Goal: Information Seeking & Learning: Learn about a topic

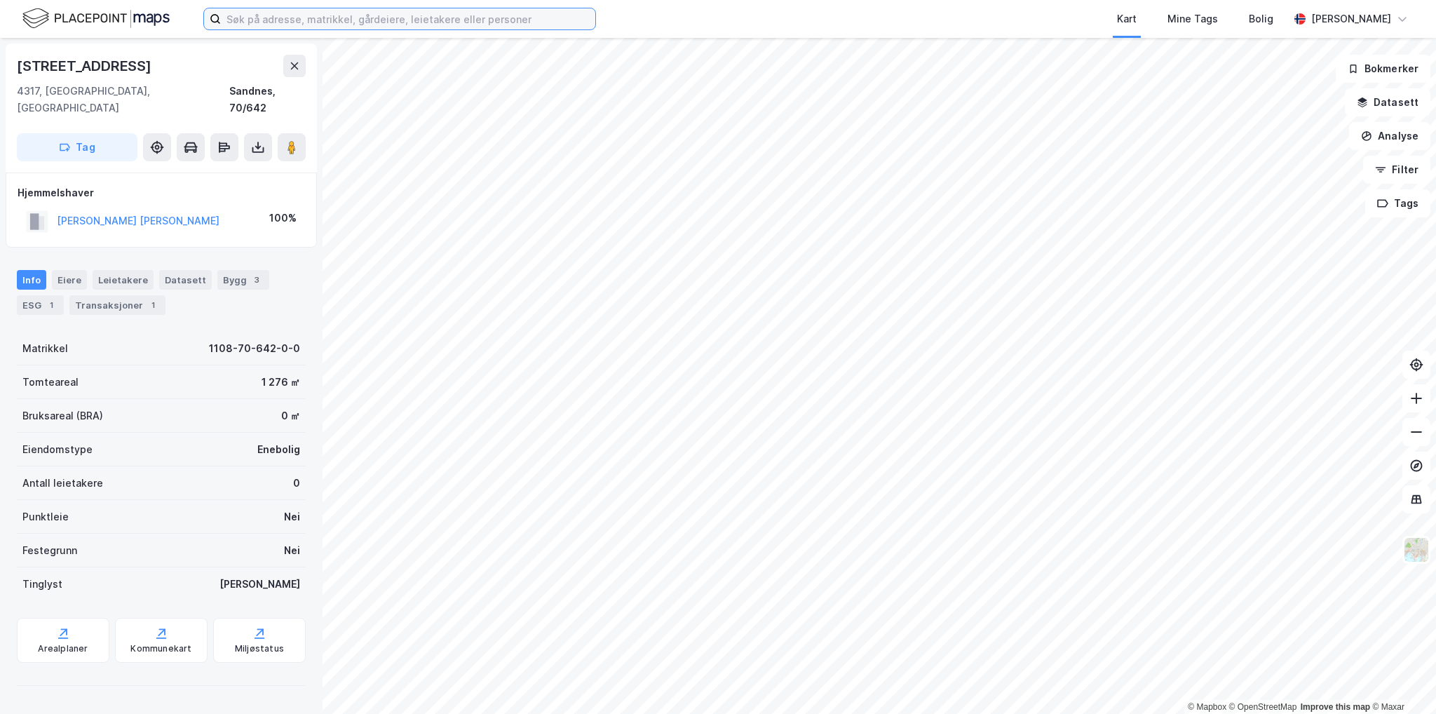
click at [362, 20] on input at bounding box center [408, 18] width 375 height 21
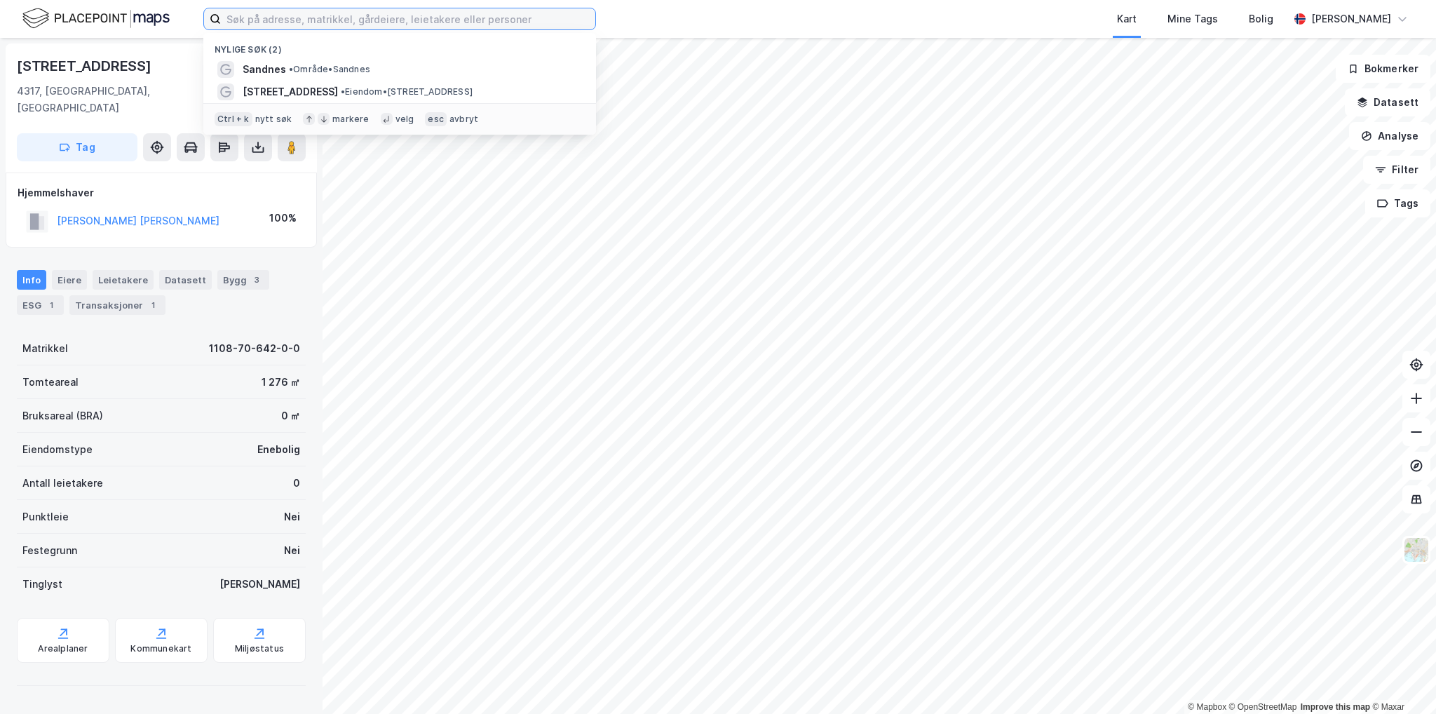
paste input "Energivegen 12a"
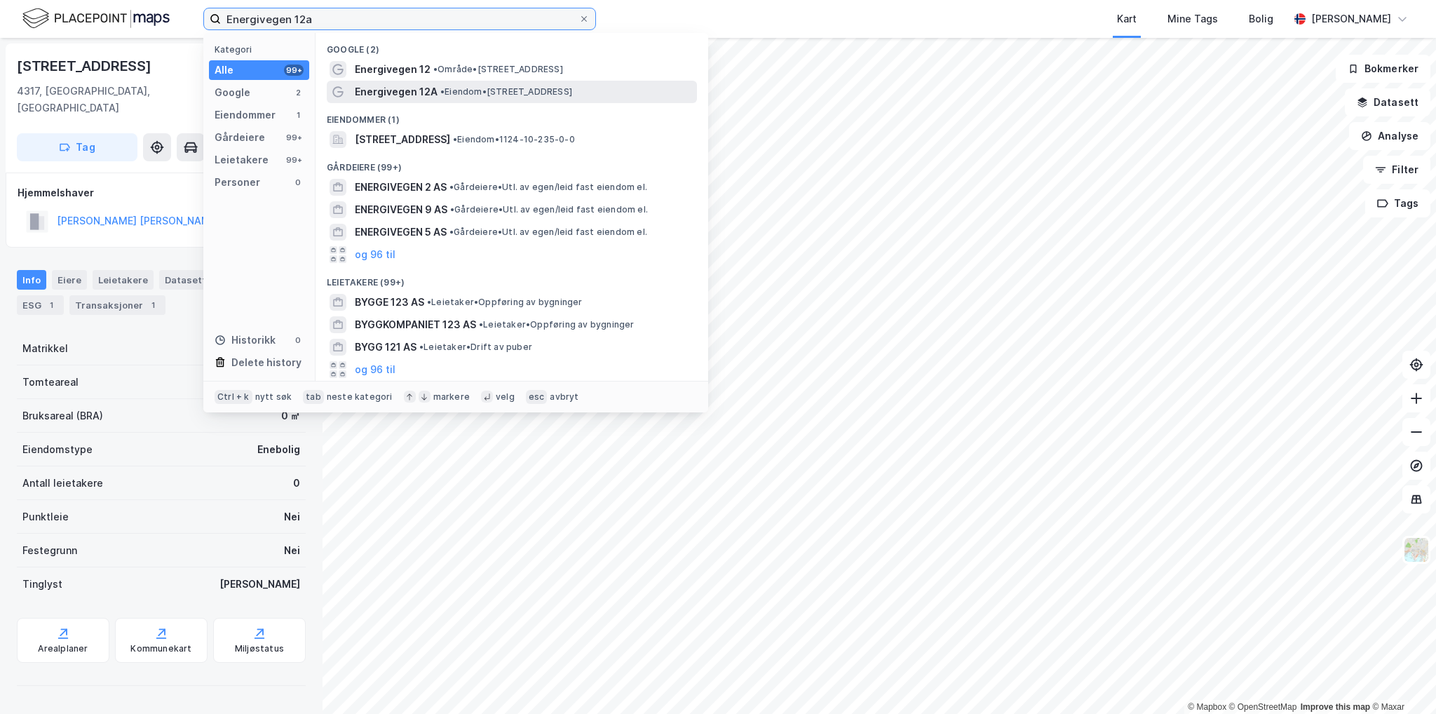
type input "Energivegen 12a"
click at [492, 90] on span "• Eiendom • [STREET_ADDRESS]" at bounding box center [506, 91] width 132 height 11
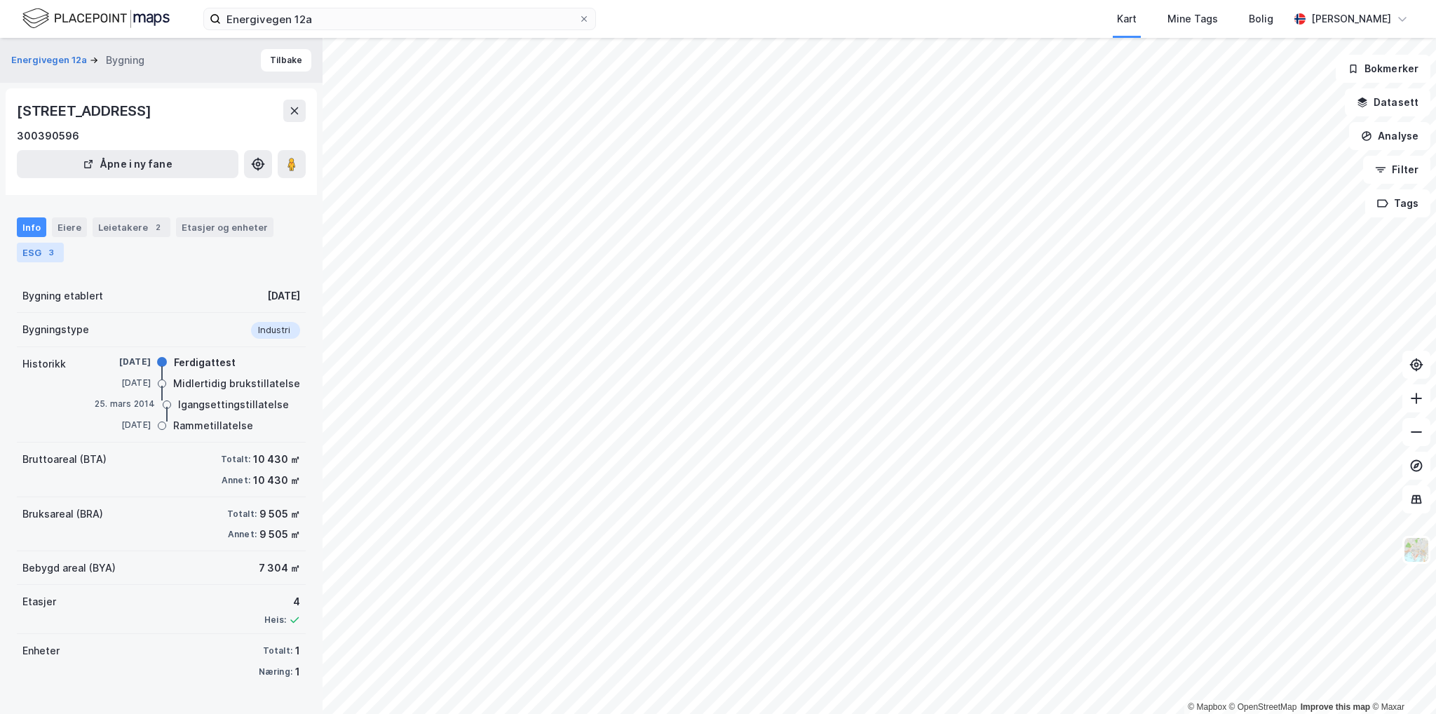
click at [26, 258] on div "ESG 3" at bounding box center [40, 253] width 47 height 20
